Goal: Task Accomplishment & Management: Use online tool/utility

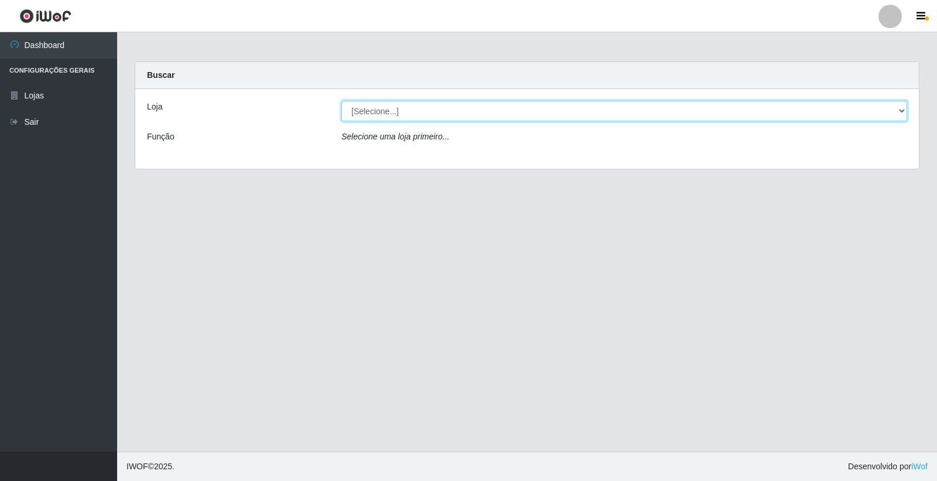
click at [369, 115] on select "[Selecione...] O Filezão - Centenário" at bounding box center [623, 111] width 565 height 20
select select "203"
click at [341, 101] on select "[Selecione...] O Filezão - Centenário" at bounding box center [623, 111] width 565 height 20
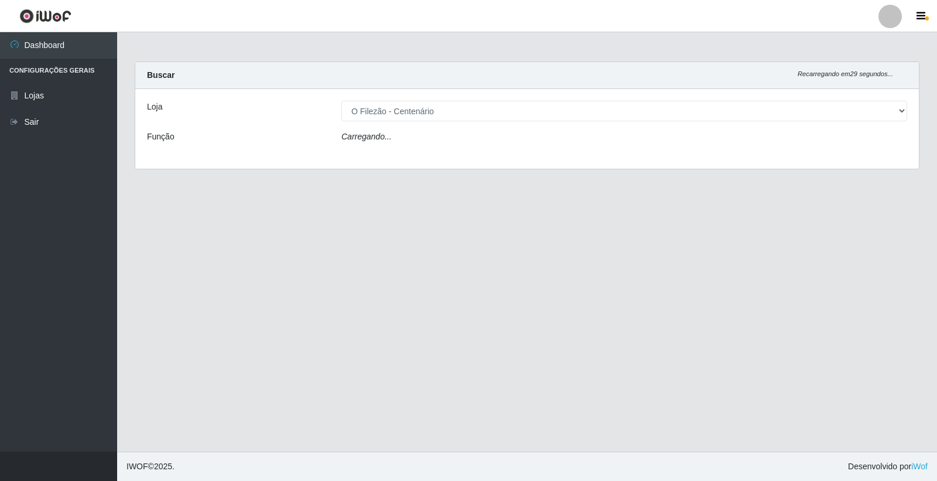
click at [363, 142] on div "Carregando..." at bounding box center [623, 139] width 583 height 17
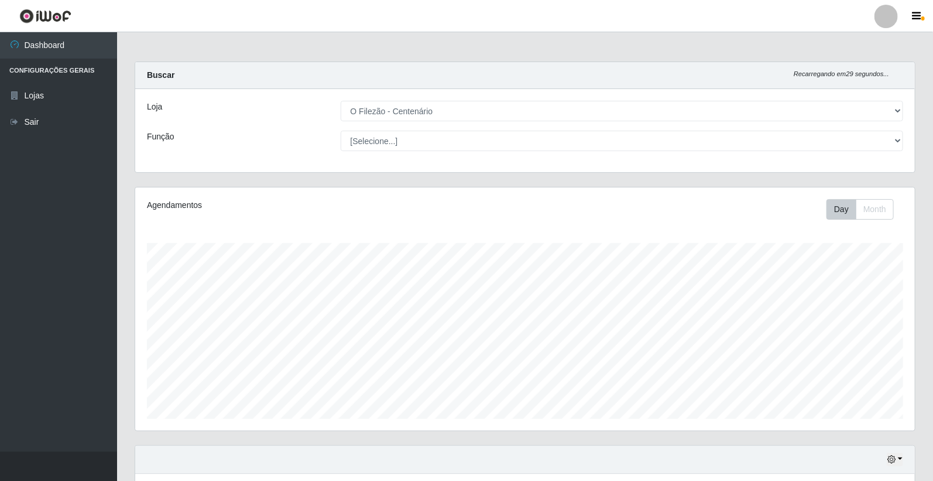
scroll to position [242, 780]
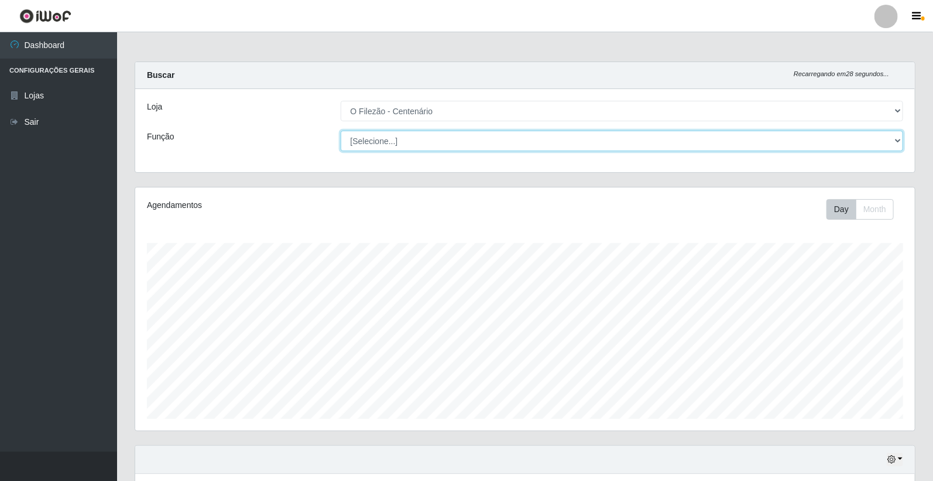
click at [378, 140] on select "[Selecione...] Auxiliar de Estacionamento Auxiliar de Estacionamento + Auxiliar…" at bounding box center [622, 141] width 563 height 20
select select "1"
click at [341, 131] on select "[Selecione...] Auxiliar de Estacionamento Auxiliar de Estacionamento + Auxiliar…" at bounding box center [622, 141] width 563 height 20
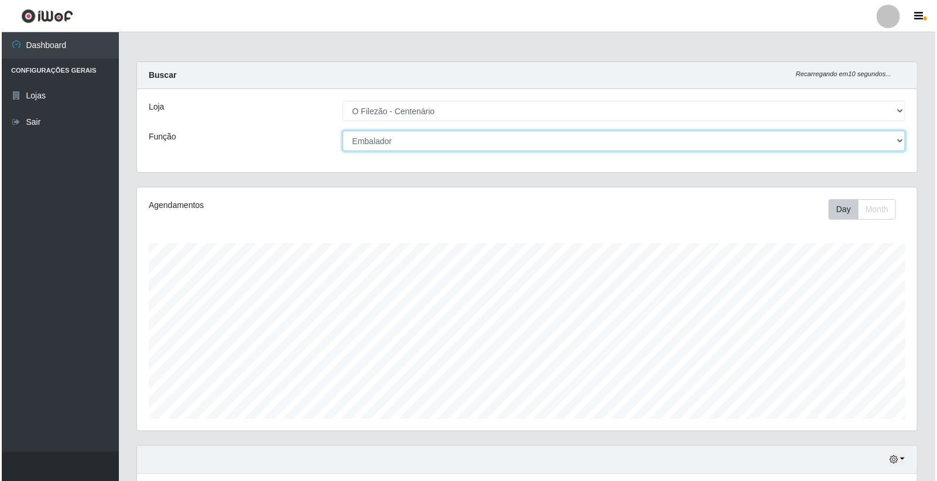
scroll to position [193, 0]
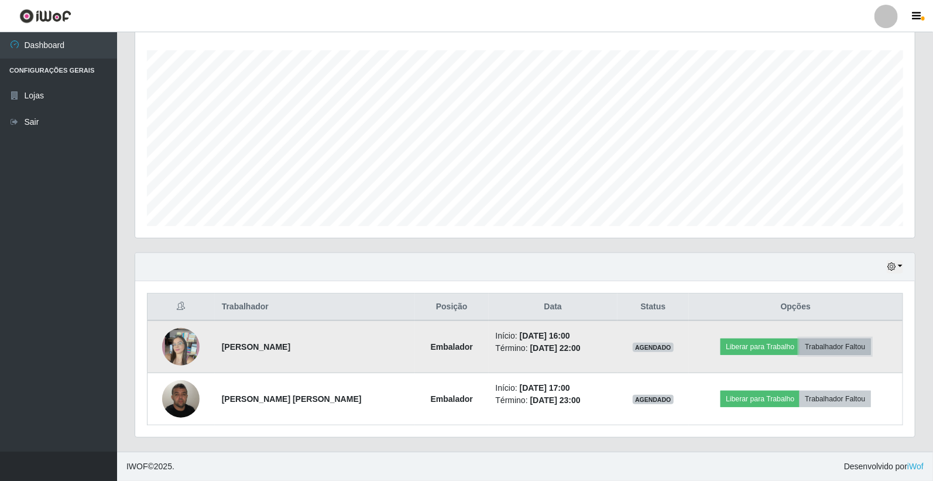
click at [812, 347] on button "Trabalhador Faltou" at bounding box center [835, 346] width 71 height 16
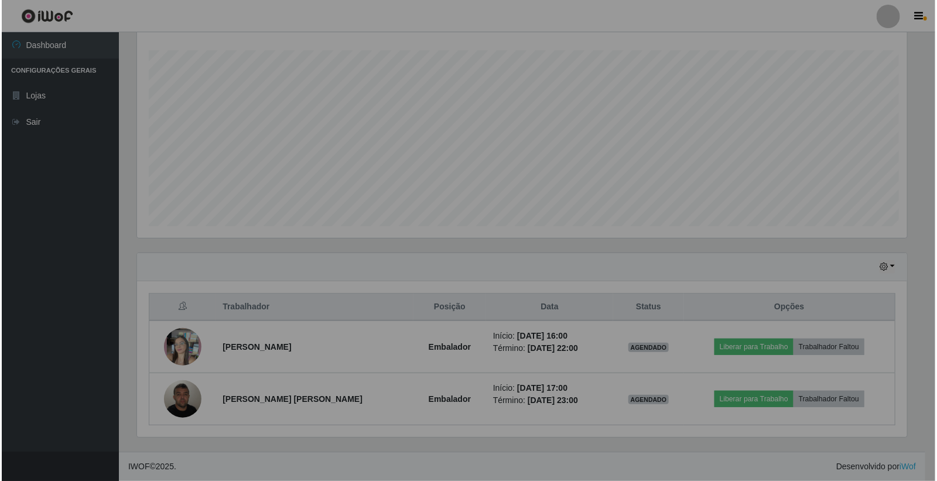
scroll to position [242, 780]
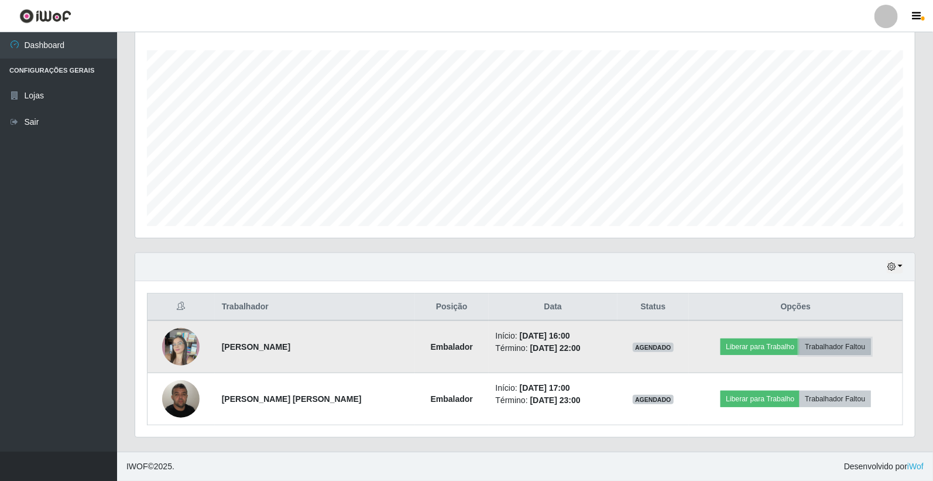
click at [834, 343] on button "Trabalhador Faltou" at bounding box center [835, 346] width 71 height 16
click at [820, 347] on button "Trabalhador Faltou" at bounding box center [835, 346] width 71 height 16
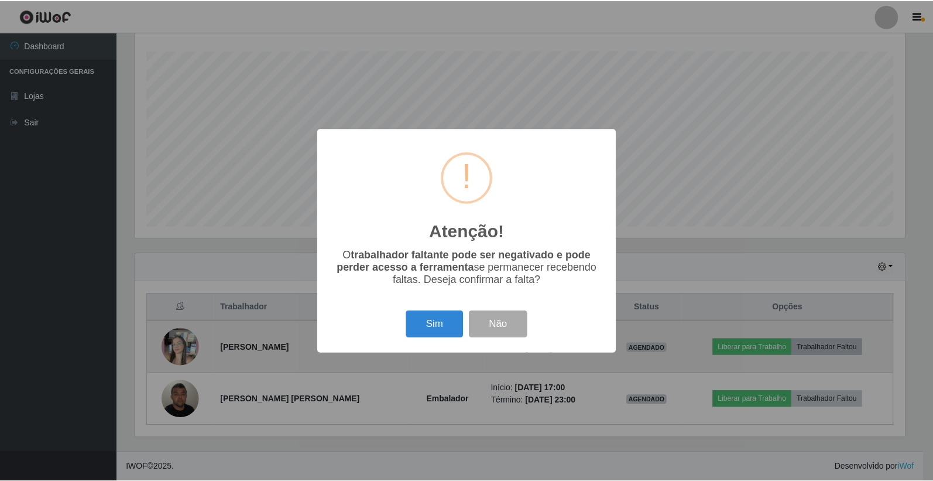
scroll to position [242, 773]
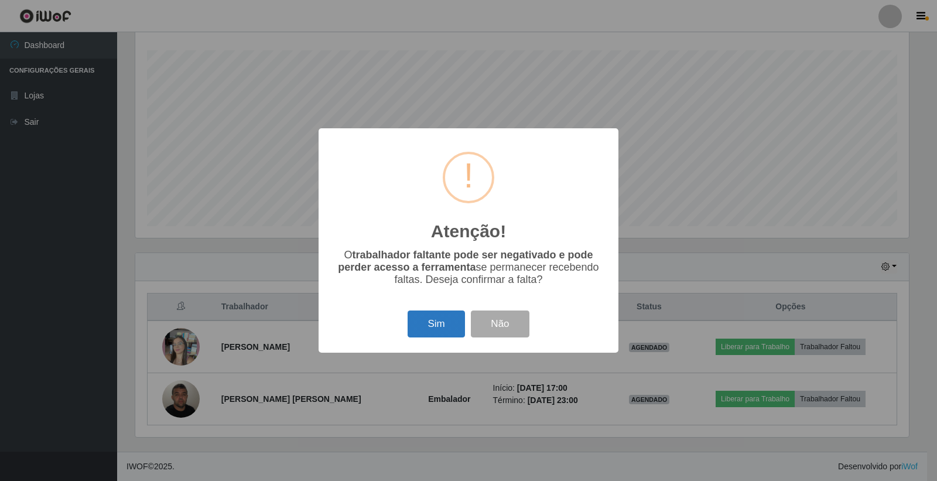
click at [433, 323] on button "Sim" at bounding box center [435, 324] width 57 height 28
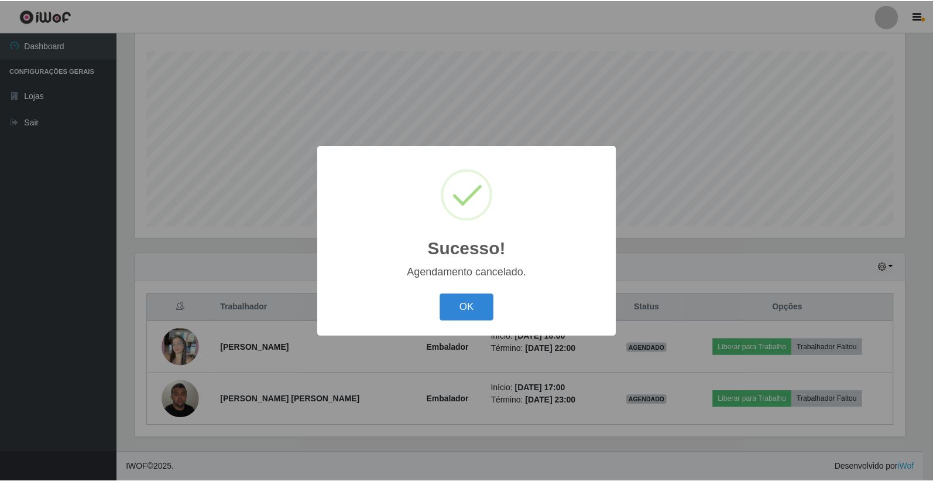
scroll to position [140, 0]
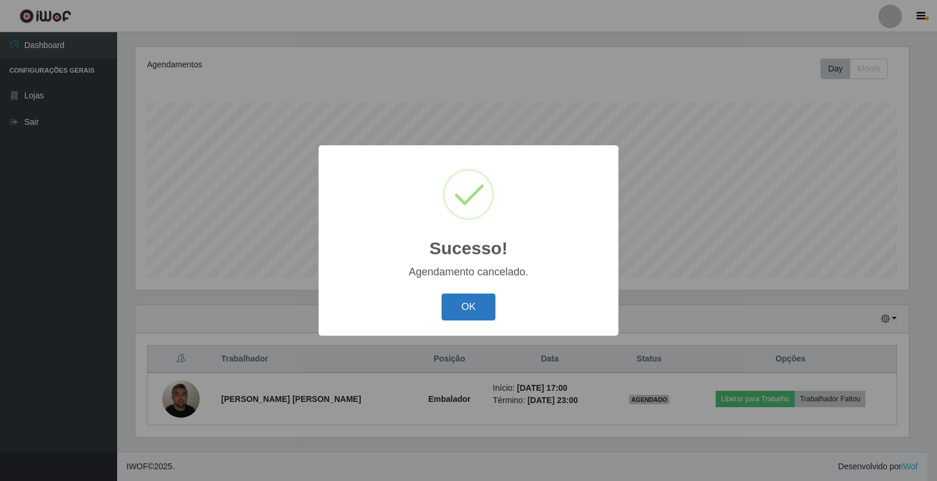
click at [458, 302] on button "OK" at bounding box center [468, 307] width 54 height 28
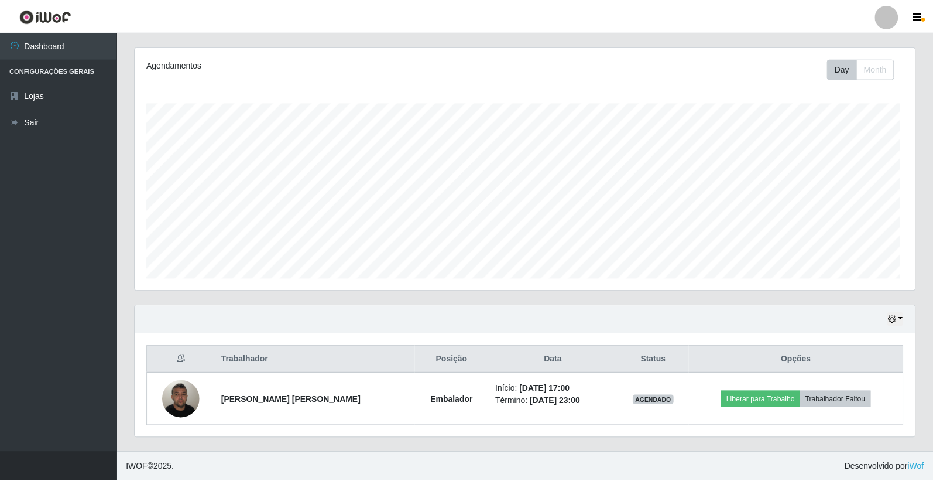
scroll to position [242, 780]
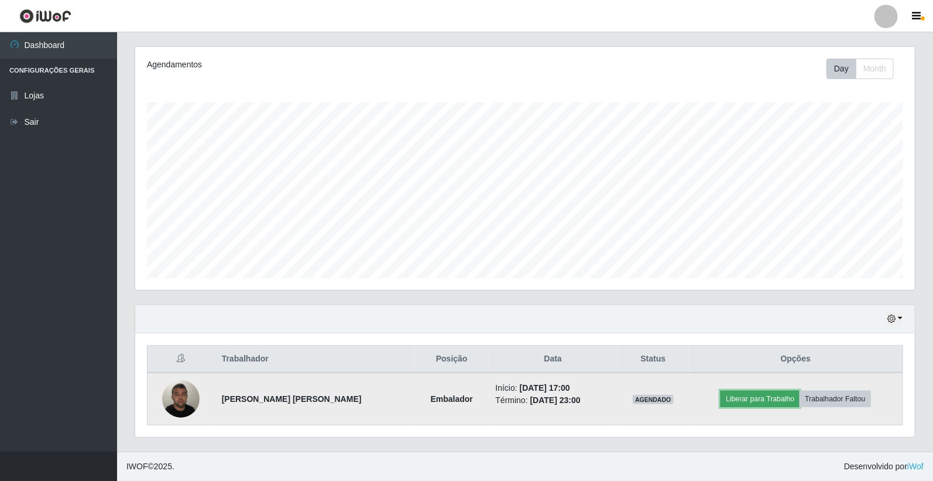
click at [767, 395] on button "Liberar para Trabalho" at bounding box center [760, 398] width 79 height 16
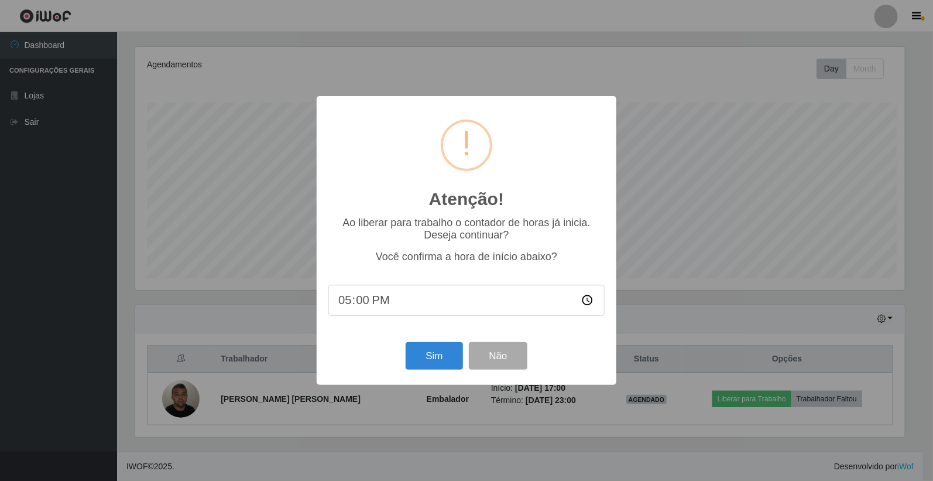
scroll to position [242, 773]
click at [443, 363] on button "Sim" at bounding box center [435, 356] width 57 height 28
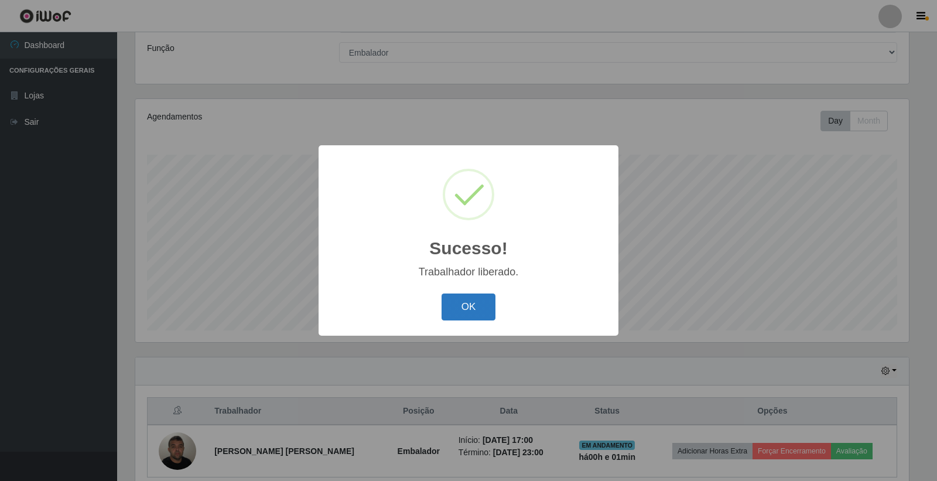
click at [474, 309] on button "OK" at bounding box center [468, 307] width 54 height 28
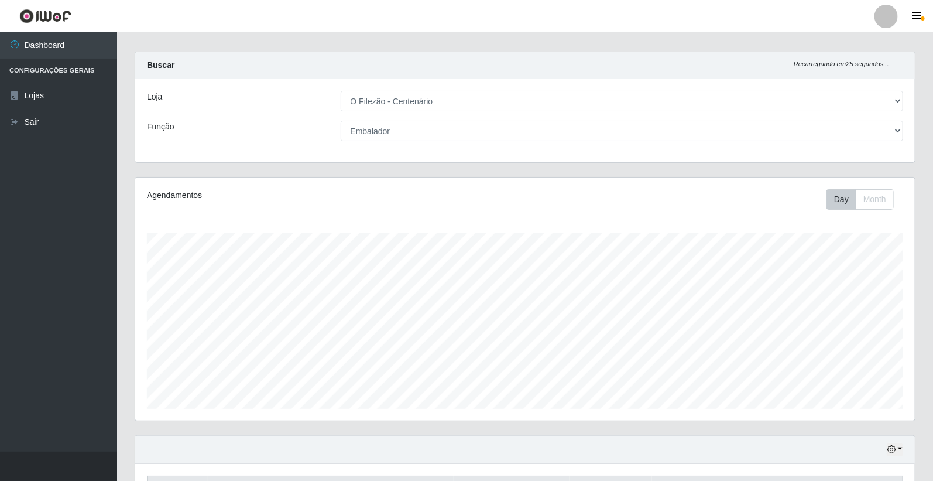
scroll to position [140, 0]
